Goal: Information Seeking & Learning: Learn about a topic

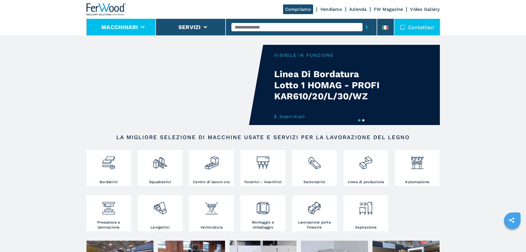
click at [136, 27] on button "Macchinari" at bounding box center [119, 27] width 37 height 7
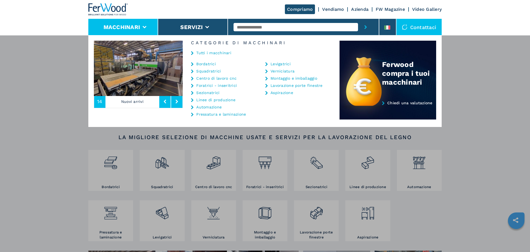
click at [209, 61] on div "Tutti i macchinari" at bounding box center [261, 53] width 157 height 17
click at [196, 64] on div "Bordatrici" at bounding box center [221, 64] width 60 height 4
click at [191, 64] on icon at bounding box center [192, 64] width 2 height 4
click at [207, 64] on link "Bordatrici" at bounding box center [206, 64] width 20 height 4
drag, startPoint x: 509, startPoint y: 196, endPoint x: 504, endPoint y: 191, distance: 6.8
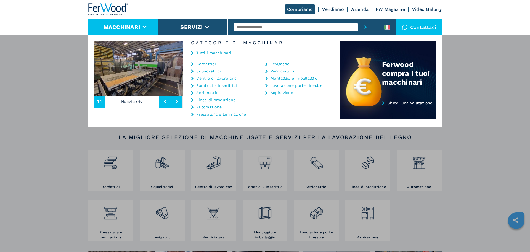
click at [509, 195] on div "Macchinari Bordatrici Squadratrici Centro di lavoro cnc Foratrici - inseritrici…" at bounding box center [265, 161] width 530 height 252
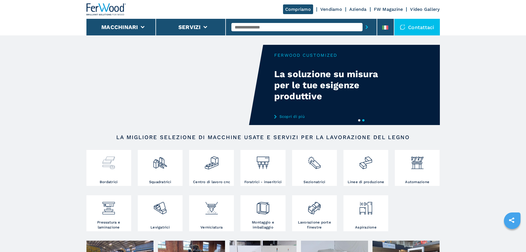
click at [120, 168] on div at bounding box center [109, 160] width 42 height 19
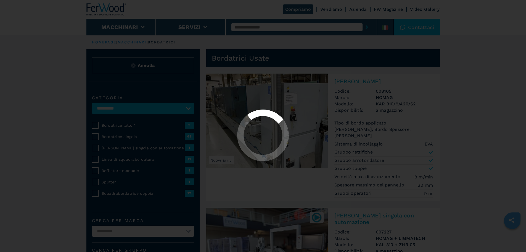
select select "**********"
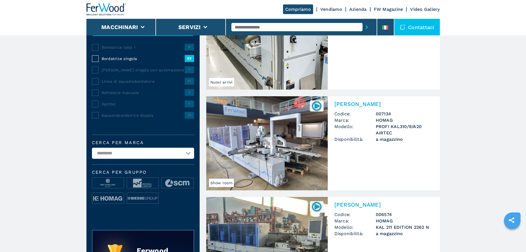
scroll to position [83, 0]
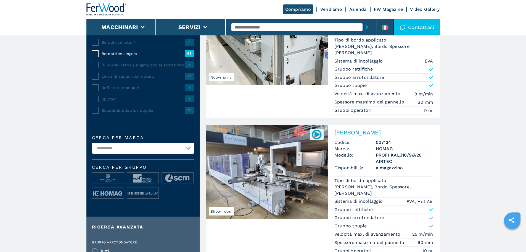
click at [189, 153] on select "**********" at bounding box center [143, 148] width 102 height 11
select select "*****"
click at [92, 146] on select "**********" at bounding box center [143, 148] width 102 height 11
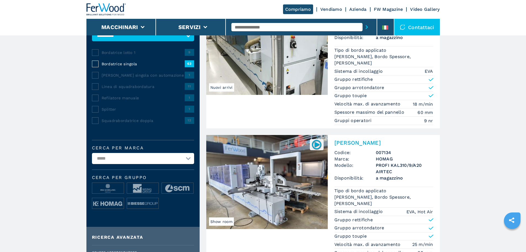
scroll to position [110, 0]
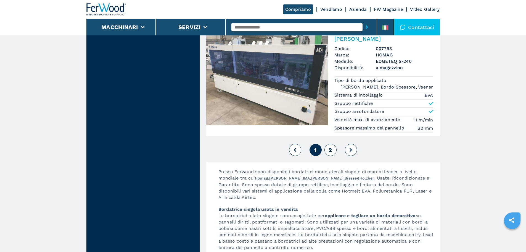
scroll to position [1525, 0]
click at [331, 149] on span "2" at bounding box center [330, 150] width 3 height 7
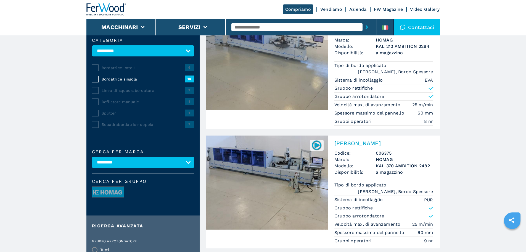
scroll to position [55, 0]
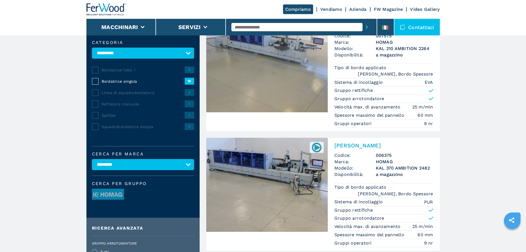
click at [188, 168] on select "**********" at bounding box center [143, 164] width 102 height 11
click at [92, 163] on select "**********" at bounding box center [143, 164] width 102 height 11
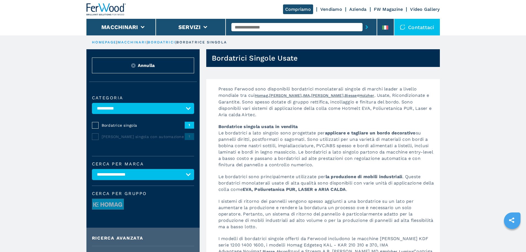
click at [184, 178] on select "**********" at bounding box center [143, 174] width 102 height 11
click at [92, 173] on select "**********" at bounding box center [143, 174] width 102 height 11
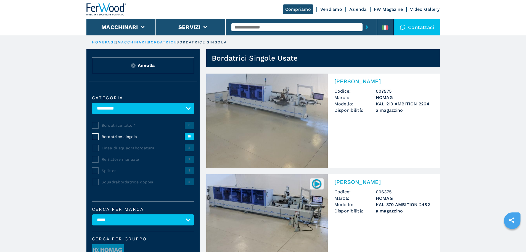
click at [189, 111] on select "**********" at bounding box center [143, 108] width 102 height 11
click at [188, 112] on select "**********" at bounding box center [143, 108] width 102 height 11
click at [185, 223] on select "**********" at bounding box center [143, 219] width 102 height 11
select select "******"
click at [92, 218] on select "**********" at bounding box center [143, 219] width 102 height 11
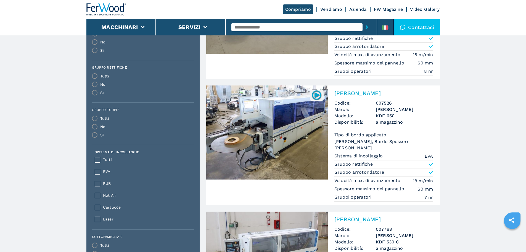
scroll to position [221, 0]
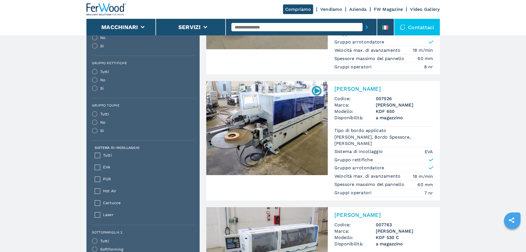
click at [299, 136] on img at bounding box center [267, 128] width 122 height 94
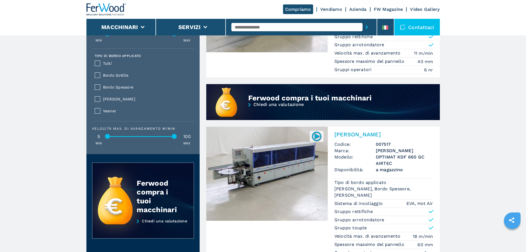
scroll to position [471, 0]
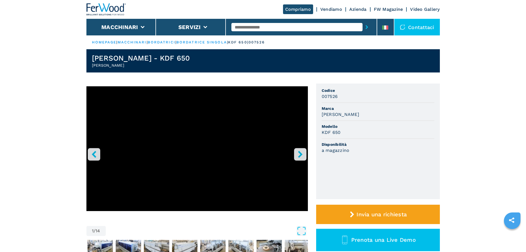
click at [299, 153] on icon "right-button" at bounding box center [300, 154] width 7 height 7
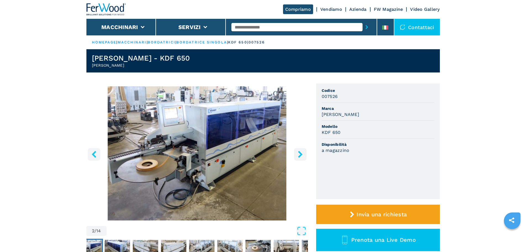
click at [299, 153] on icon "right-button" at bounding box center [300, 154] width 7 height 7
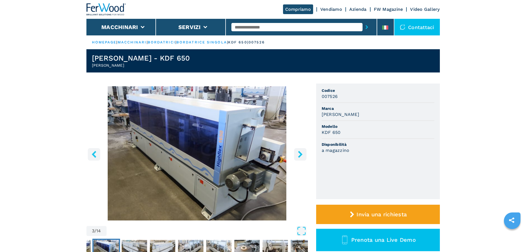
click at [299, 153] on icon "right-button" at bounding box center [300, 154] width 7 height 7
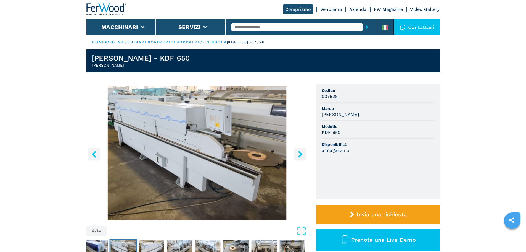
click at [299, 153] on icon "right-button" at bounding box center [300, 154] width 7 height 7
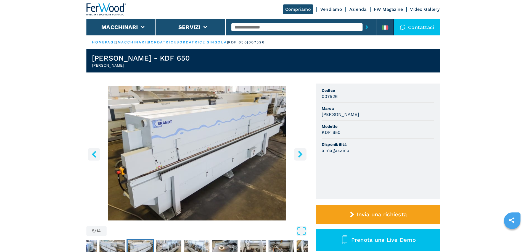
click at [299, 153] on icon "right-button" at bounding box center [300, 154] width 7 height 7
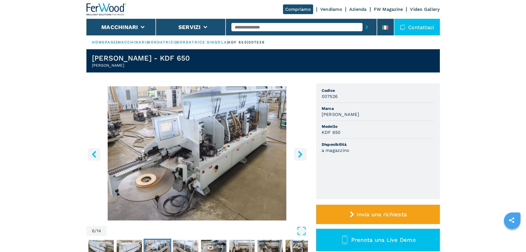
click at [299, 153] on icon "right-button" at bounding box center [300, 154] width 7 height 7
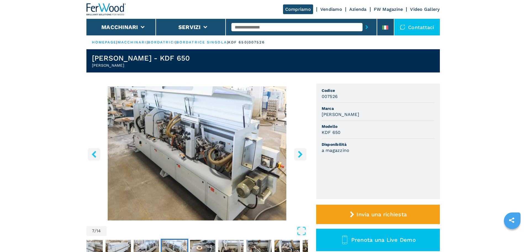
click at [299, 153] on icon "right-button" at bounding box center [300, 154] width 7 height 7
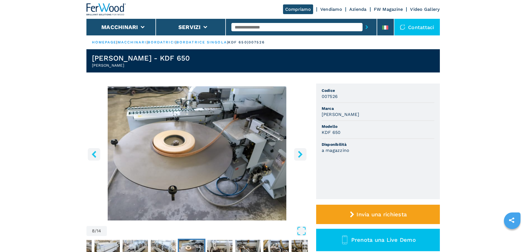
click at [299, 153] on icon "right-button" at bounding box center [300, 154] width 7 height 7
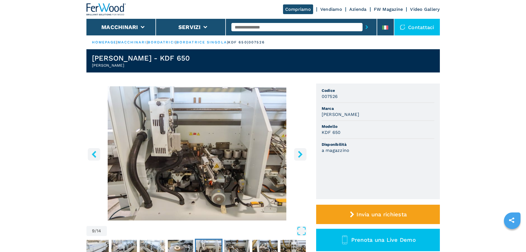
click at [299, 153] on icon "right-button" at bounding box center [300, 154] width 7 height 7
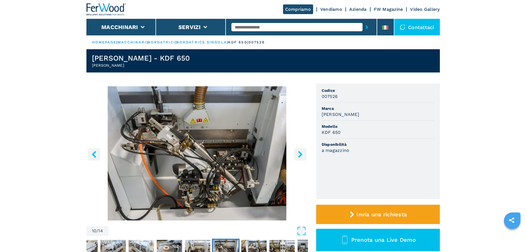
click at [299, 153] on icon "right-button" at bounding box center [300, 154] width 7 height 7
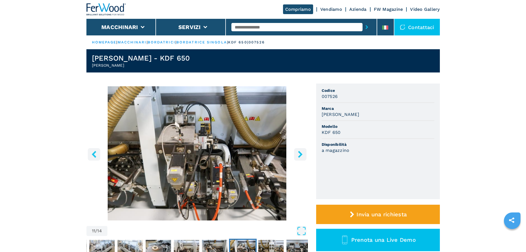
click at [299, 153] on icon "right-button" at bounding box center [300, 154] width 7 height 7
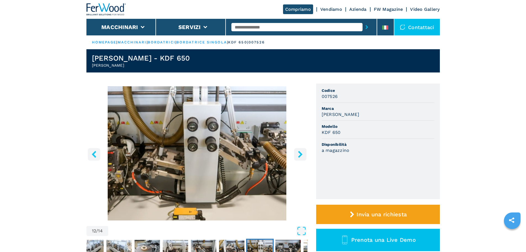
click at [299, 153] on icon "right-button" at bounding box center [300, 154] width 7 height 7
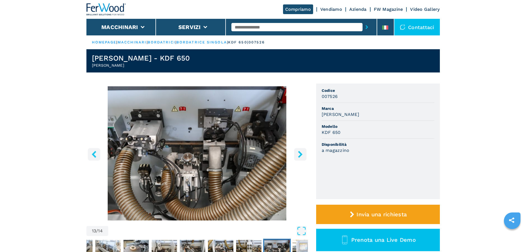
click at [299, 153] on icon "right-button" at bounding box center [300, 154] width 7 height 7
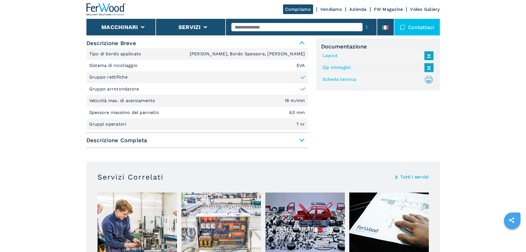
scroll to position [249, 0]
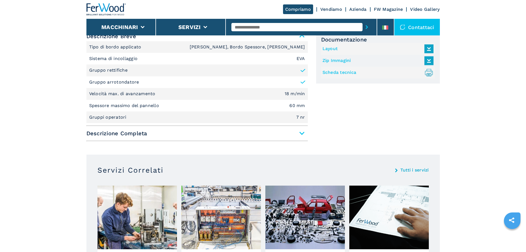
click at [303, 132] on span "Descrizione Completa" at bounding box center [196, 133] width 221 height 10
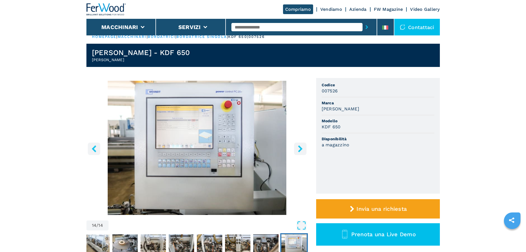
scroll to position [0, 0]
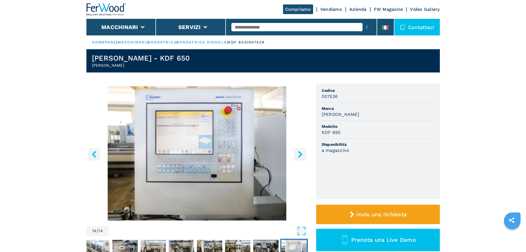
click at [180, 127] on img "Go to Slide 14" at bounding box center [196, 153] width 221 height 134
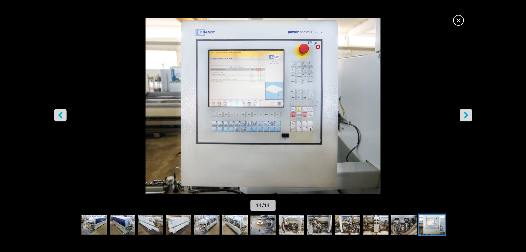
scroll to position [55, 0]
click at [468, 117] on icon "right-button" at bounding box center [466, 114] width 7 height 7
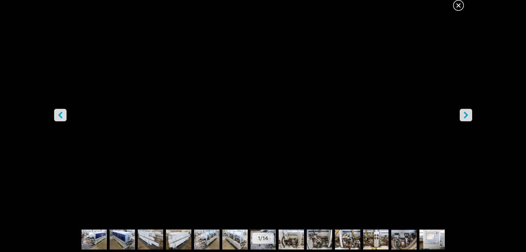
scroll to position [83, 0]
click at [455, 6] on span "×" at bounding box center [459, 4] width 10 height 10
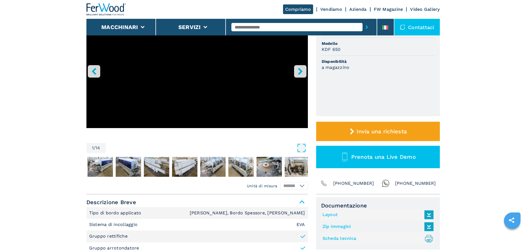
click at [301, 67] on button "right-button" at bounding box center [300, 71] width 12 height 12
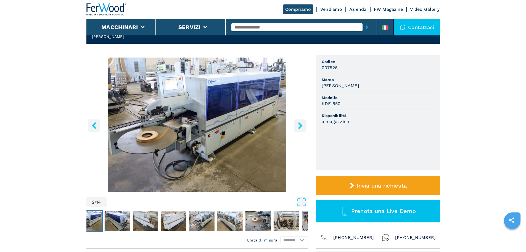
scroll to position [28, 0]
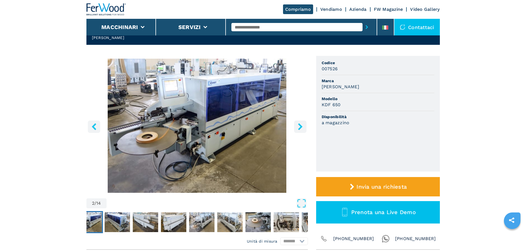
click at [299, 123] on icon "right-button" at bounding box center [300, 126] width 4 height 7
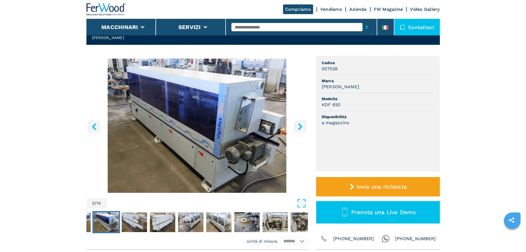
click at [299, 123] on icon "right-button" at bounding box center [300, 126] width 4 height 7
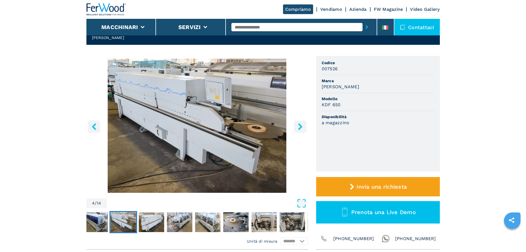
click at [299, 123] on icon "right-button" at bounding box center [300, 126] width 4 height 7
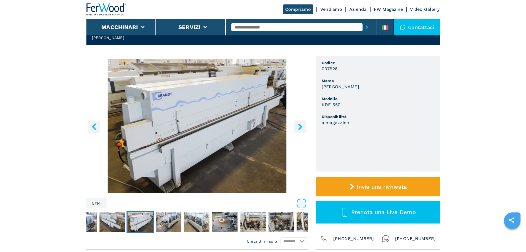
click at [299, 123] on icon "right-button" at bounding box center [300, 126] width 4 height 7
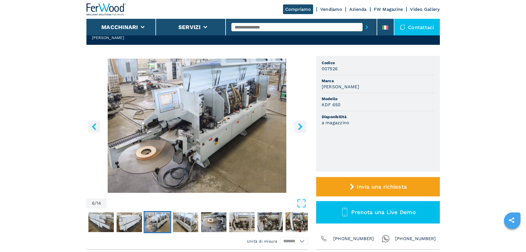
click at [299, 123] on icon "right-button" at bounding box center [300, 126] width 4 height 7
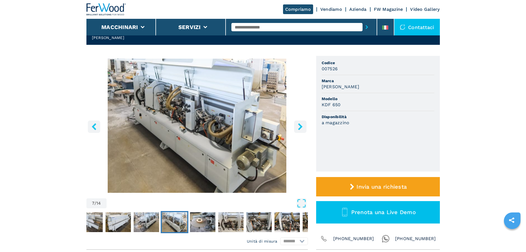
click at [299, 123] on icon "right-button" at bounding box center [300, 126] width 4 height 7
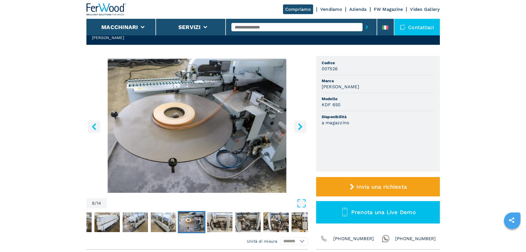
click at [299, 123] on icon "right-button" at bounding box center [300, 126] width 4 height 7
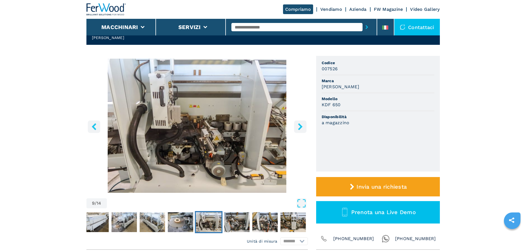
click at [299, 123] on icon "right-button" at bounding box center [300, 126] width 4 height 7
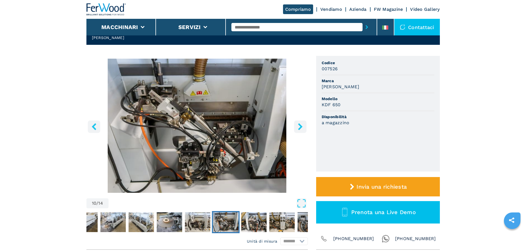
click at [299, 123] on icon "right-button" at bounding box center [300, 126] width 4 height 7
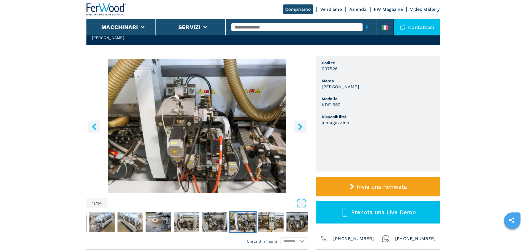
click at [299, 123] on icon "right-button" at bounding box center [300, 126] width 4 height 7
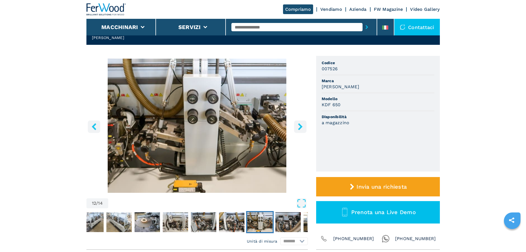
click at [299, 123] on icon "right-button" at bounding box center [300, 126] width 4 height 7
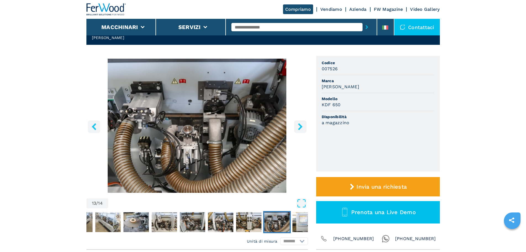
click at [299, 123] on icon "right-button" at bounding box center [300, 126] width 4 height 7
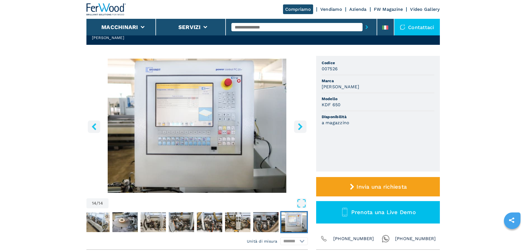
click at [299, 123] on icon "right-button" at bounding box center [300, 126] width 4 height 7
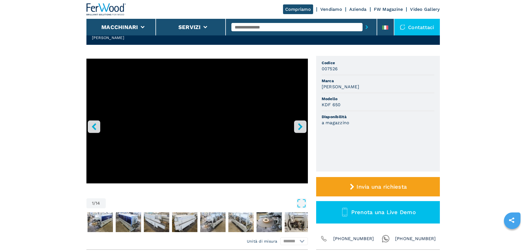
click at [93, 128] on icon "left-button" at bounding box center [94, 126] width 7 height 7
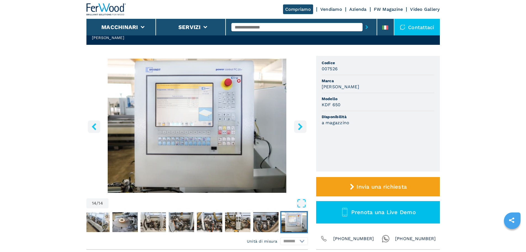
click at [178, 116] on img "Go to Slide 14" at bounding box center [196, 126] width 221 height 134
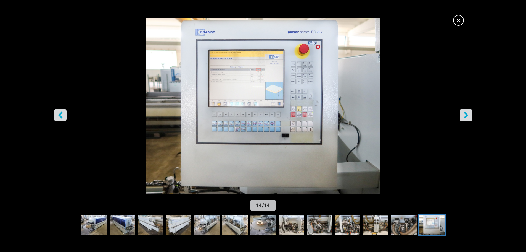
scroll to position [110, 0]
click at [287, 97] on img "Go to Slide 14" at bounding box center [263, 106] width 474 height 176
drag, startPoint x: 287, startPoint y: 97, endPoint x: 260, endPoint y: 110, distance: 30.3
click at [260, 110] on img "Go to Slide 14" at bounding box center [263, 106] width 474 height 176
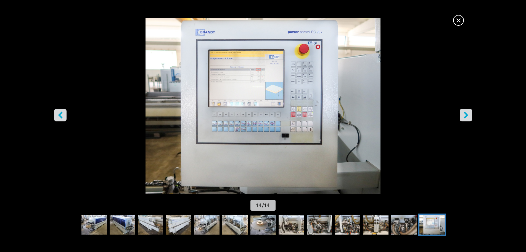
click at [260, 110] on img "Go to Slide 14" at bounding box center [263, 106] width 474 height 176
click at [466, 115] on icon "right-button" at bounding box center [466, 114] width 4 height 7
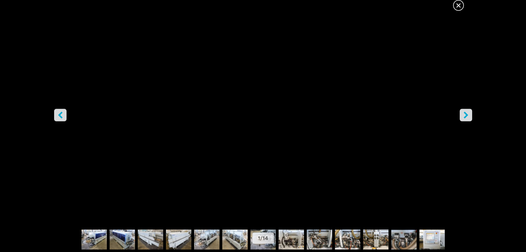
click at [466, 116] on icon "right-button" at bounding box center [466, 114] width 4 height 7
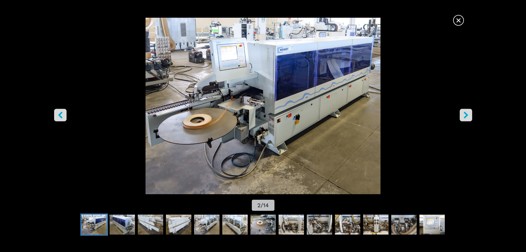
scroll to position [0, 0]
click at [469, 113] on icon "right-button" at bounding box center [466, 114] width 7 height 7
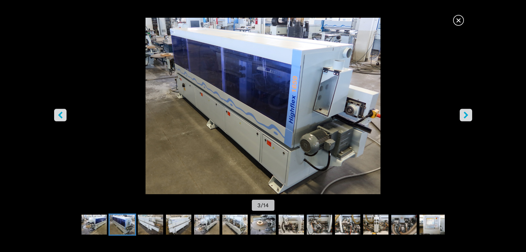
click at [469, 113] on icon "right-button" at bounding box center [466, 114] width 7 height 7
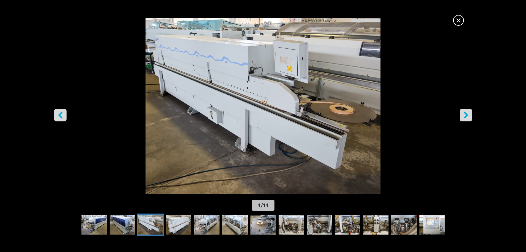
click at [468, 112] on icon "right-button" at bounding box center [466, 114] width 7 height 7
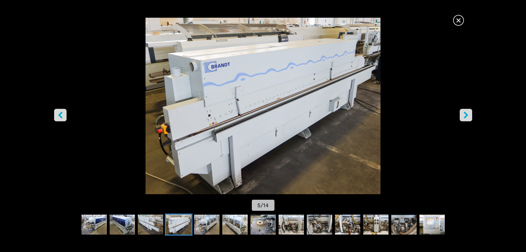
click at [468, 112] on icon "right-button" at bounding box center [466, 114] width 7 height 7
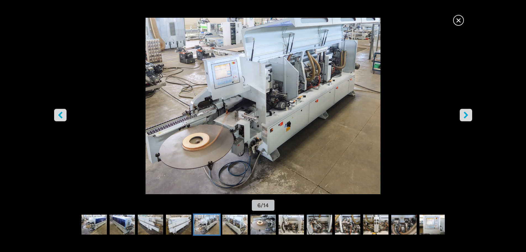
click at [468, 112] on icon "right-button" at bounding box center [466, 114] width 7 height 7
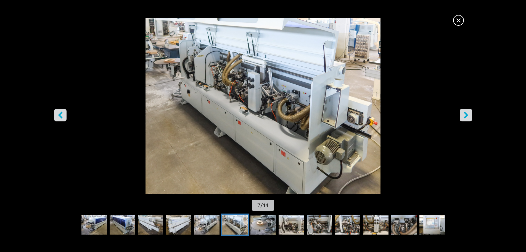
click at [468, 112] on icon "right-button" at bounding box center [466, 114] width 7 height 7
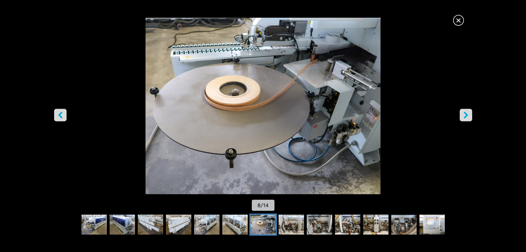
click at [468, 112] on icon "right-button" at bounding box center [466, 114] width 7 height 7
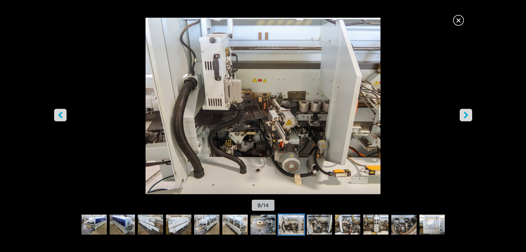
click at [468, 112] on icon "right-button" at bounding box center [466, 114] width 7 height 7
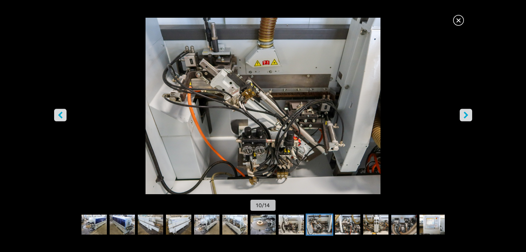
click at [468, 112] on icon "right-button" at bounding box center [466, 114] width 7 height 7
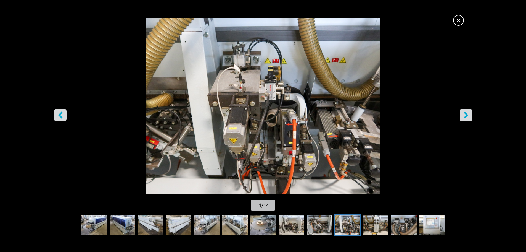
click at [468, 112] on icon "right-button" at bounding box center [466, 114] width 7 height 7
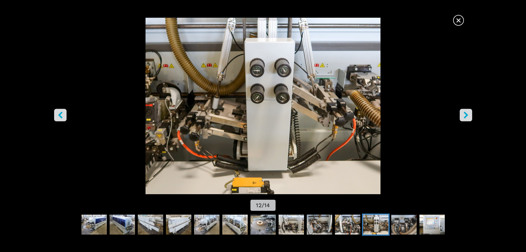
click at [468, 112] on icon "right-button" at bounding box center [466, 114] width 7 height 7
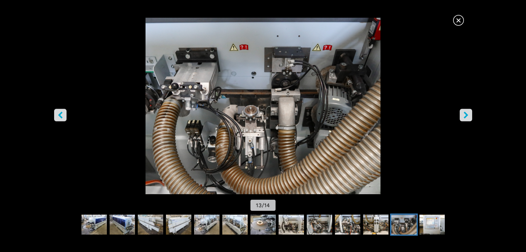
click at [468, 112] on icon "right-button" at bounding box center [466, 114] width 7 height 7
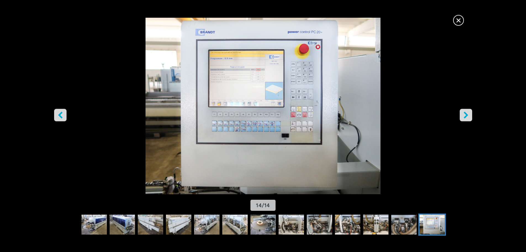
click at [468, 112] on icon "right-button" at bounding box center [466, 114] width 7 height 7
